Goal: Navigation & Orientation: Find specific page/section

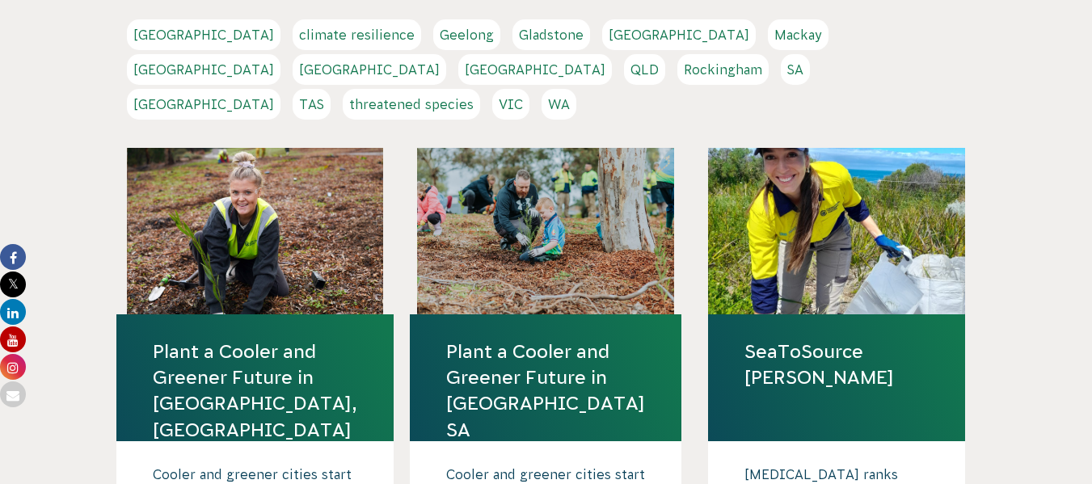
scroll to position [385, 0]
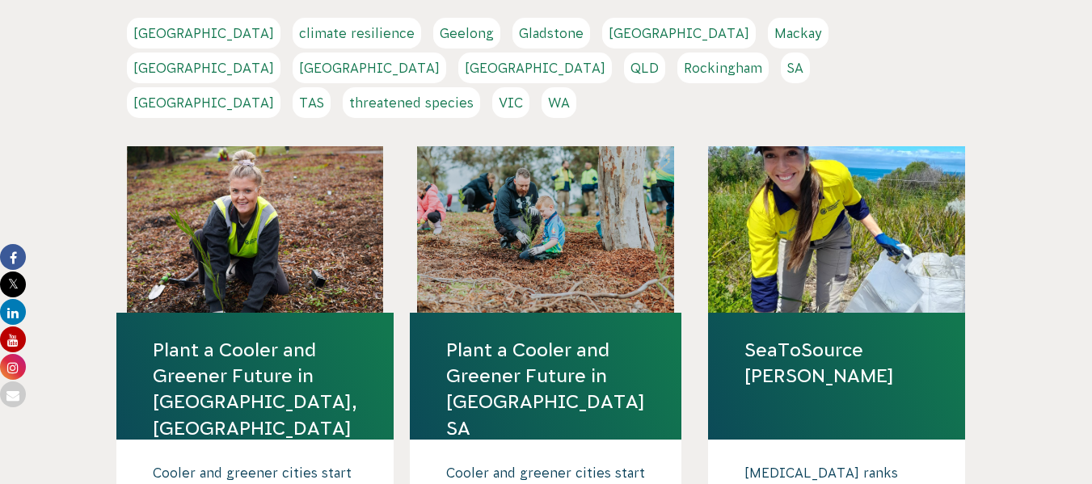
click at [830, 221] on div at bounding box center [836, 229] width 257 height 166
click at [774, 337] on link "SeaToSource [PERSON_NAME]" at bounding box center [836, 363] width 184 height 52
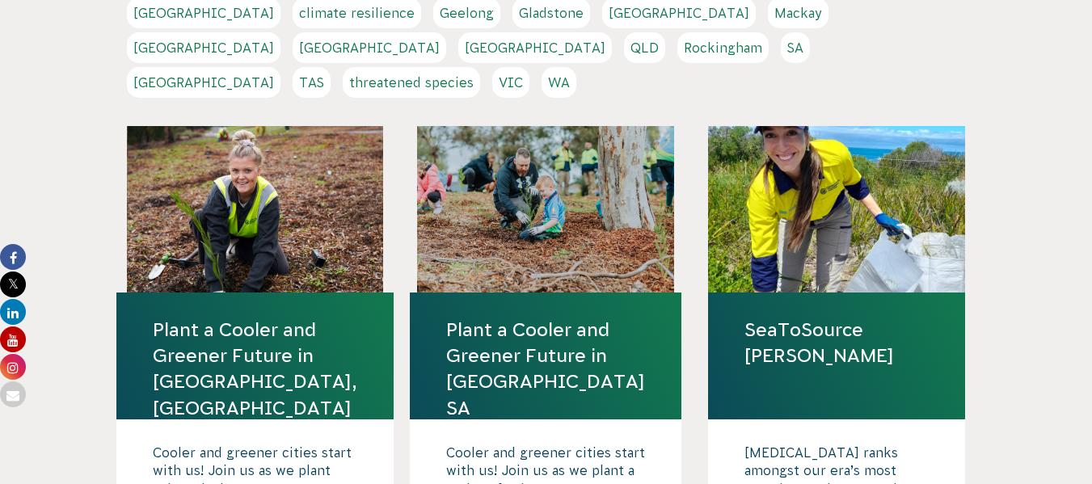
scroll to position [404, 0]
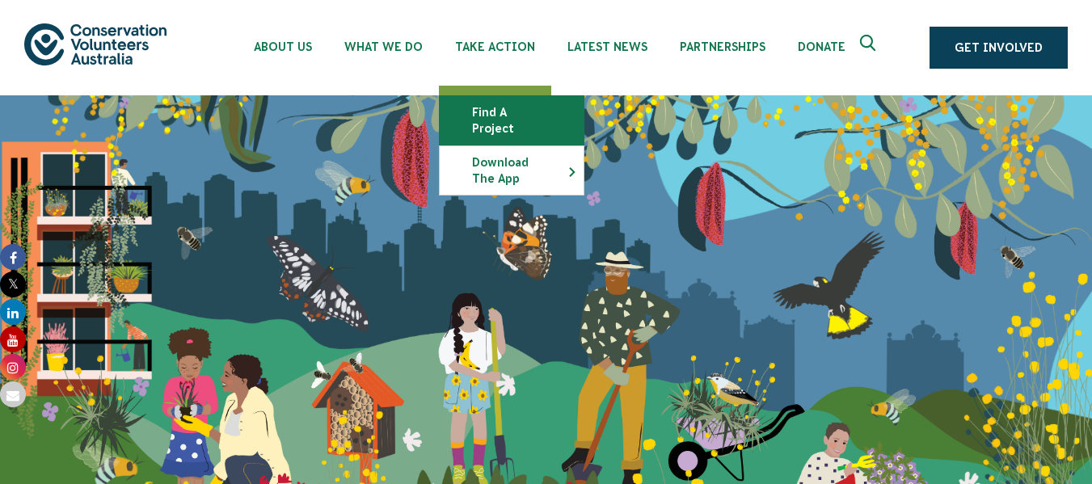
click at [491, 116] on link "Find a project" at bounding box center [512, 120] width 144 height 48
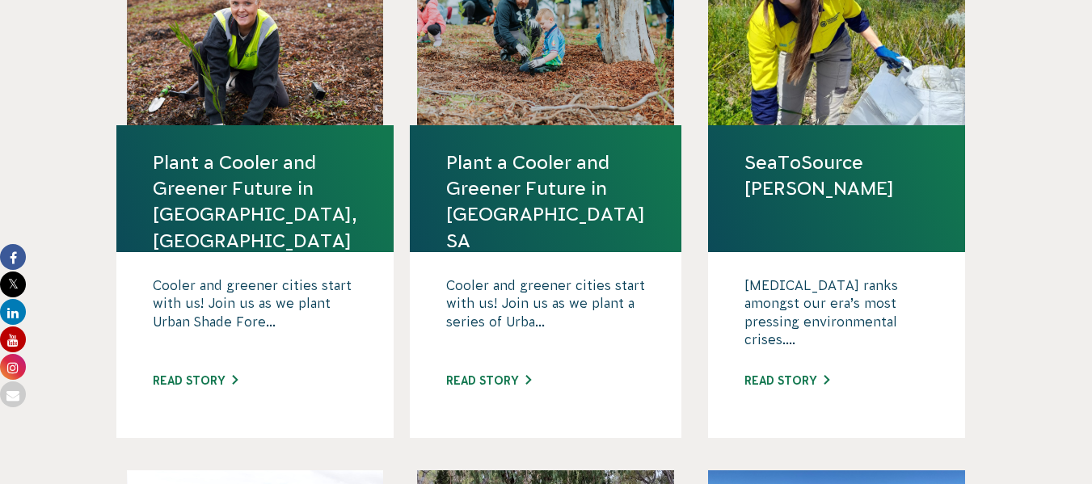
scroll to position [574, 0]
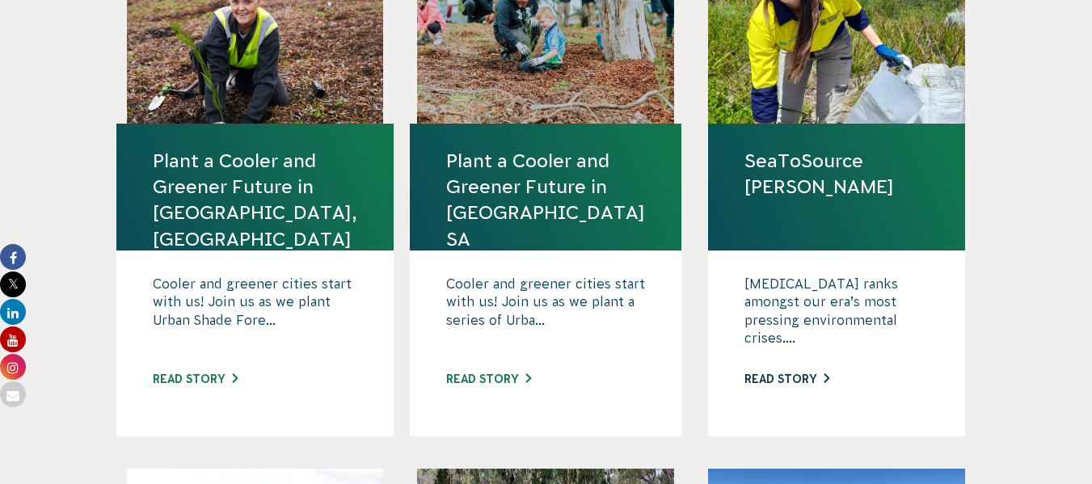
click at [798, 373] on link "Read story" at bounding box center [786, 379] width 85 height 13
